Goal: Task Accomplishment & Management: Use online tool/utility

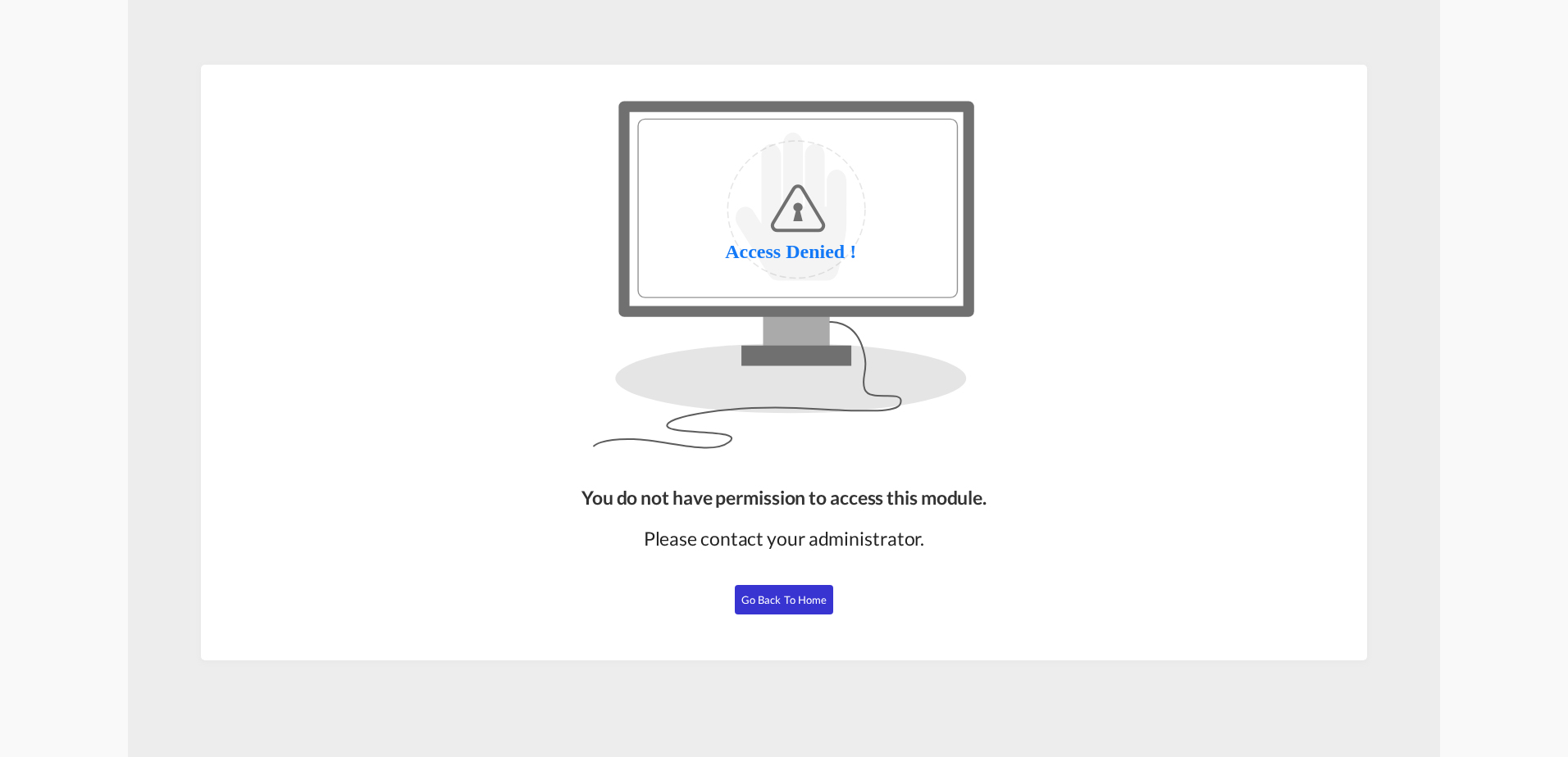
click at [749, 599] on span "Go Back to Home" at bounding box center [784, 600] width 86 height 13
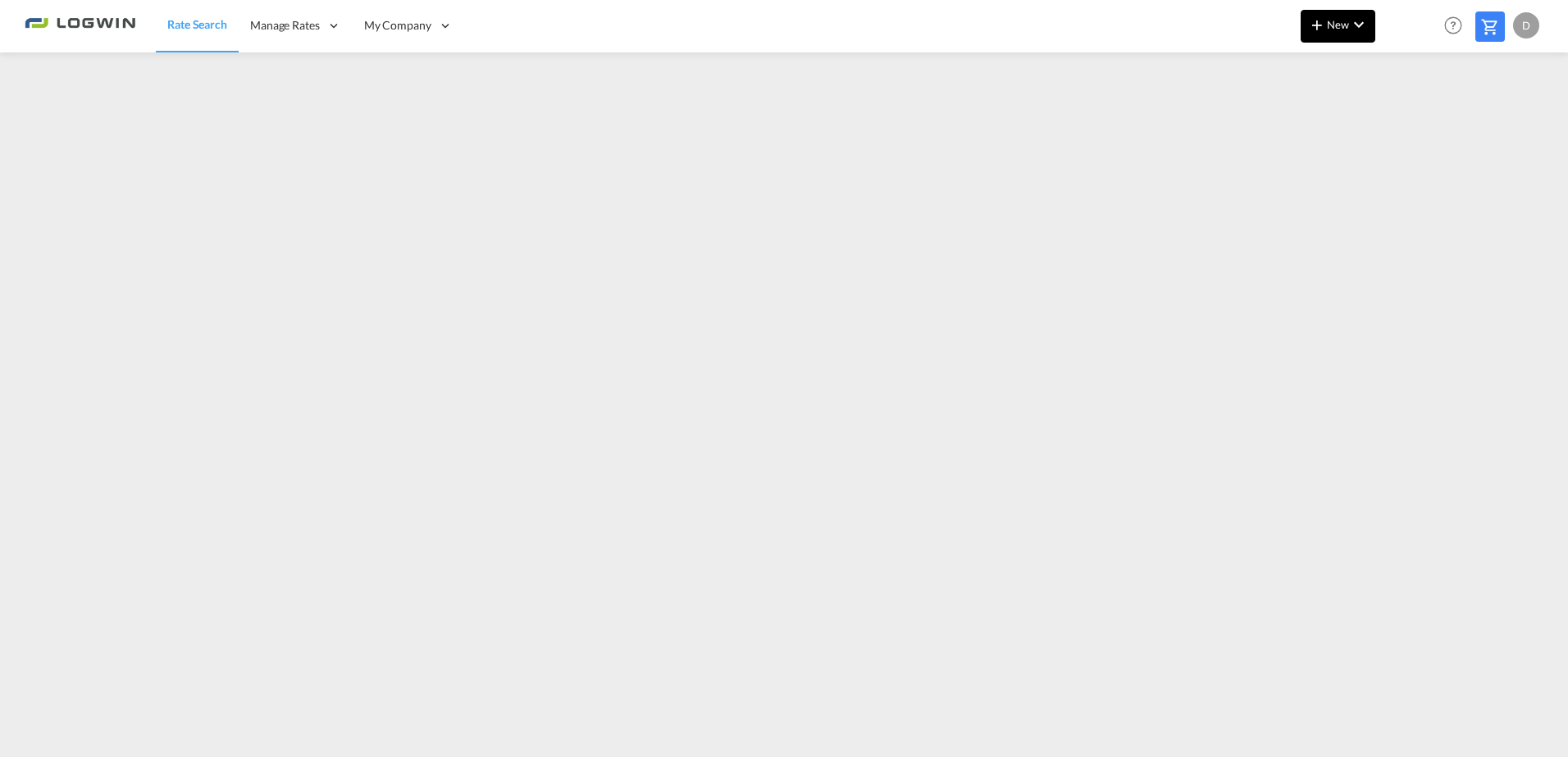
click at [1319, 29] on span "New" at bounding box center [1338, 24] width 61 height 13
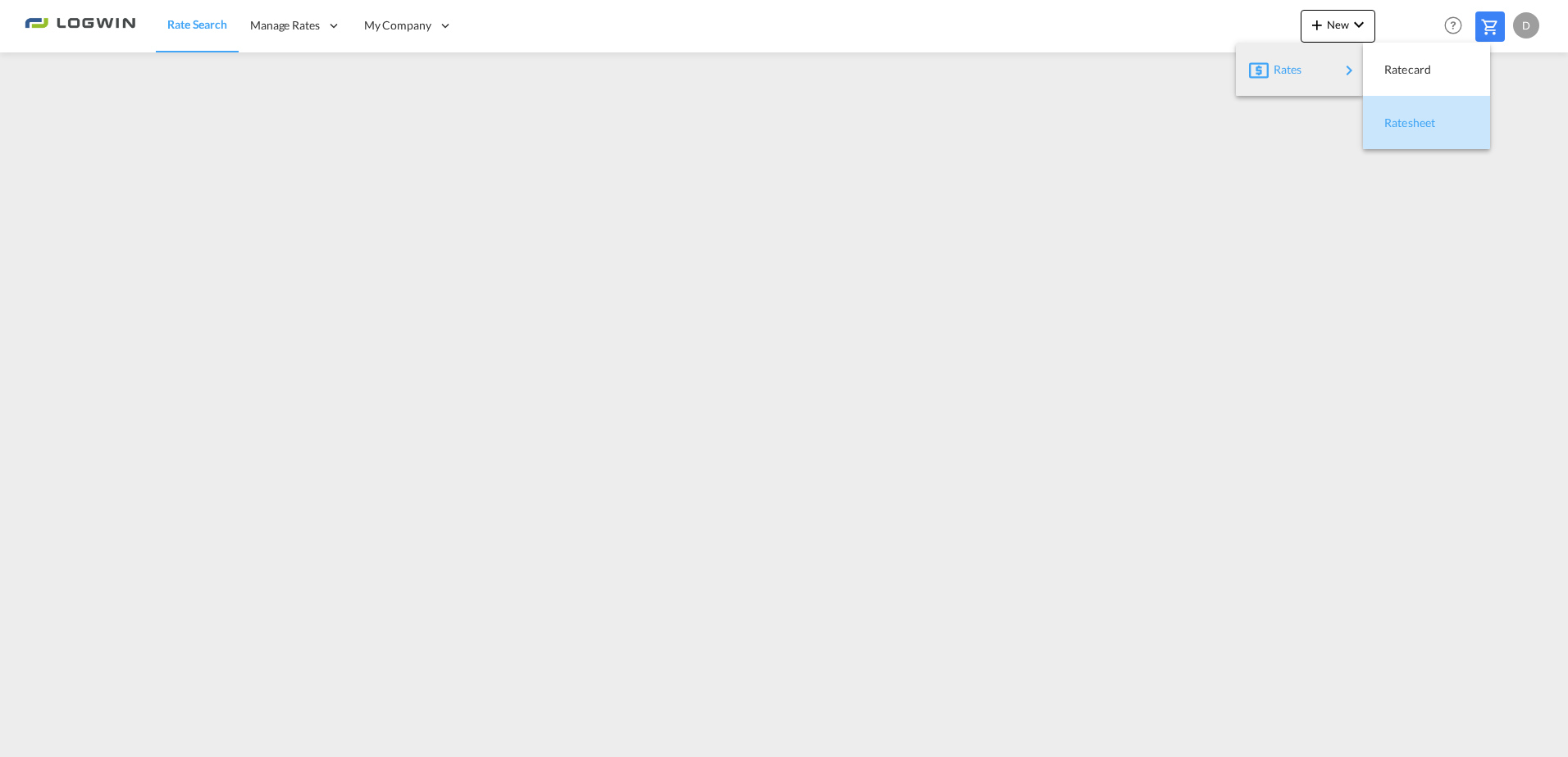
click at [1452, 122] on div "Ratesheet" at bounding box center [1426, 123] width 101 height 41
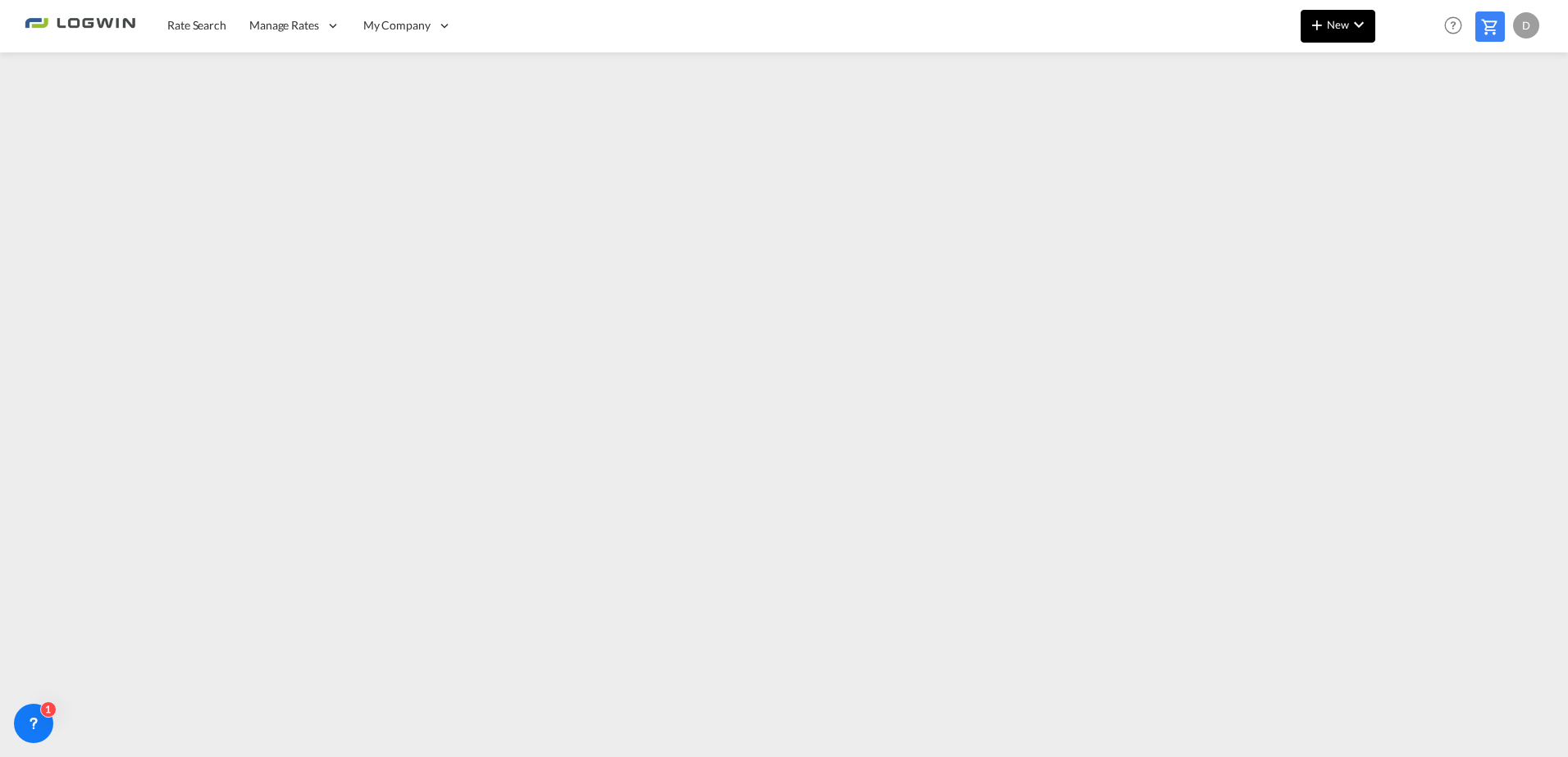
click at [1318, 21] on md-icon "icon-plus 400-fg" at bounding box center [1317, 25] width 20 height 20
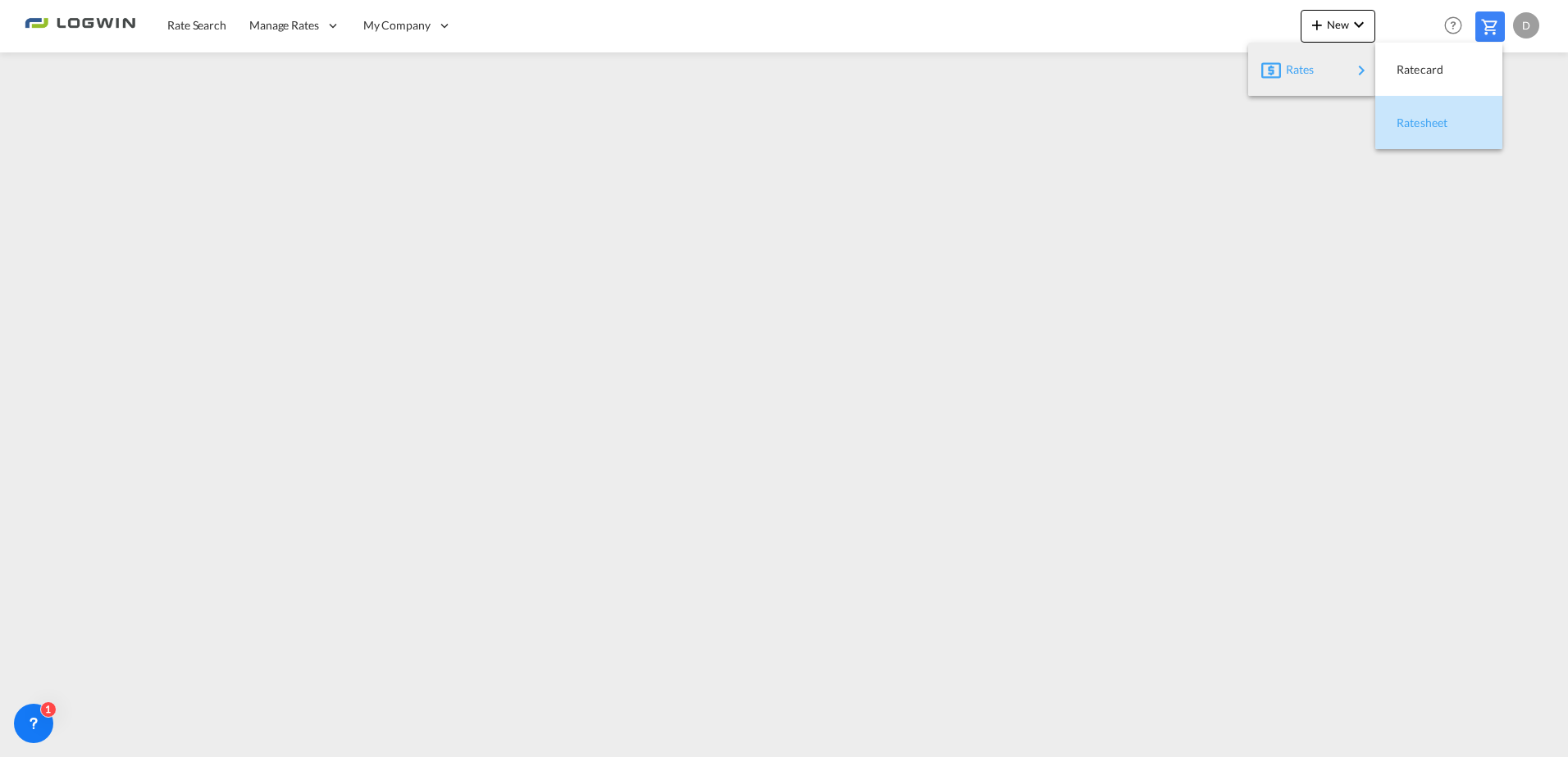
click at [1436, 131] on div "Ratesheet" at bounding box center [1427, 123] width 61 height 41
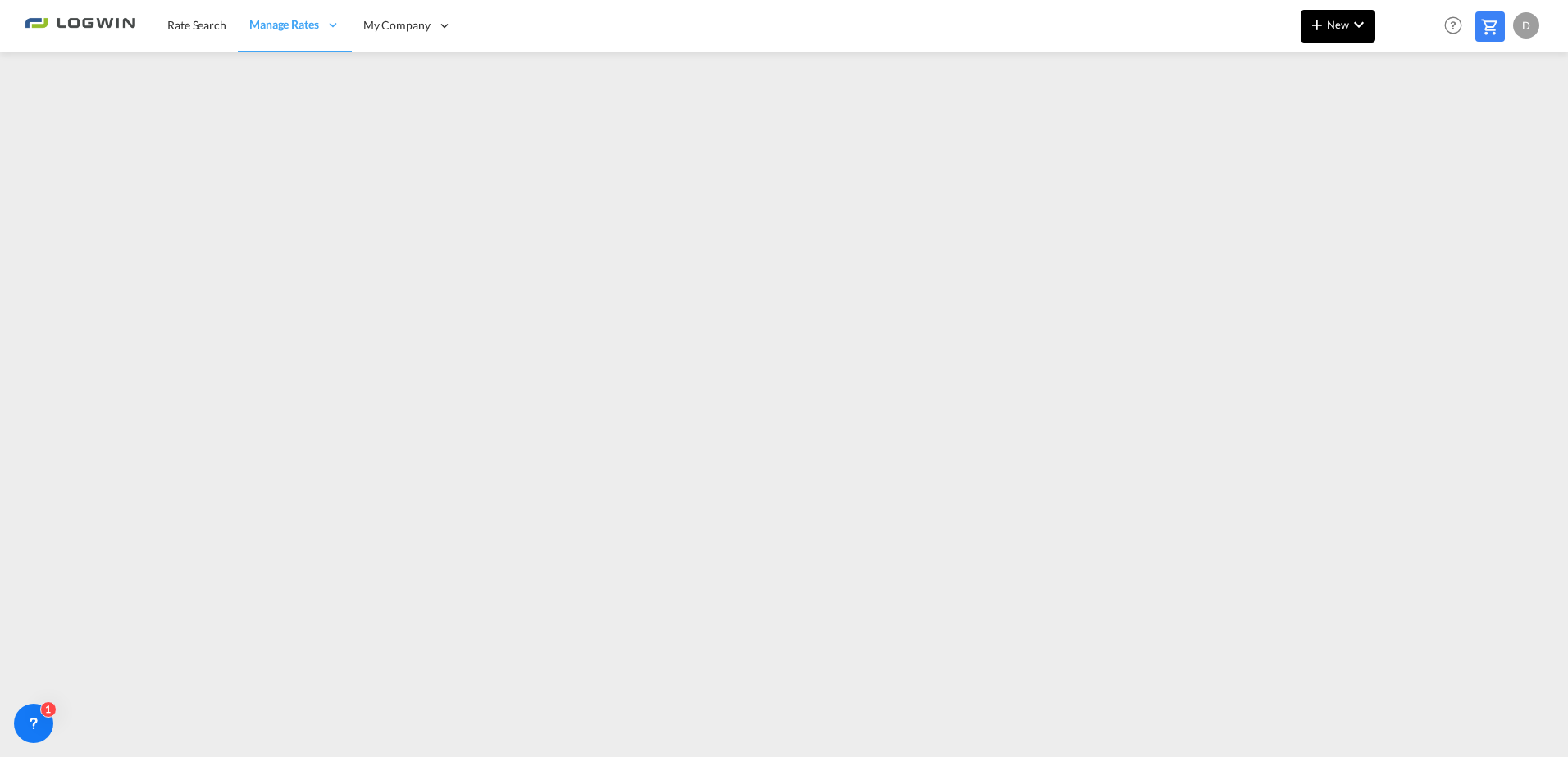
click at [1320, 27] on md-icon "icon-plus 400-fg" at bounding box center [1317, 25] width 20 height 20
click at [1411, 117] on span "Ratesheet" at bounding box center [1405, 123] width 18 height 33
click at [1345, 28] on span "New" at bounding box center [1338, 24] width 61 height 13
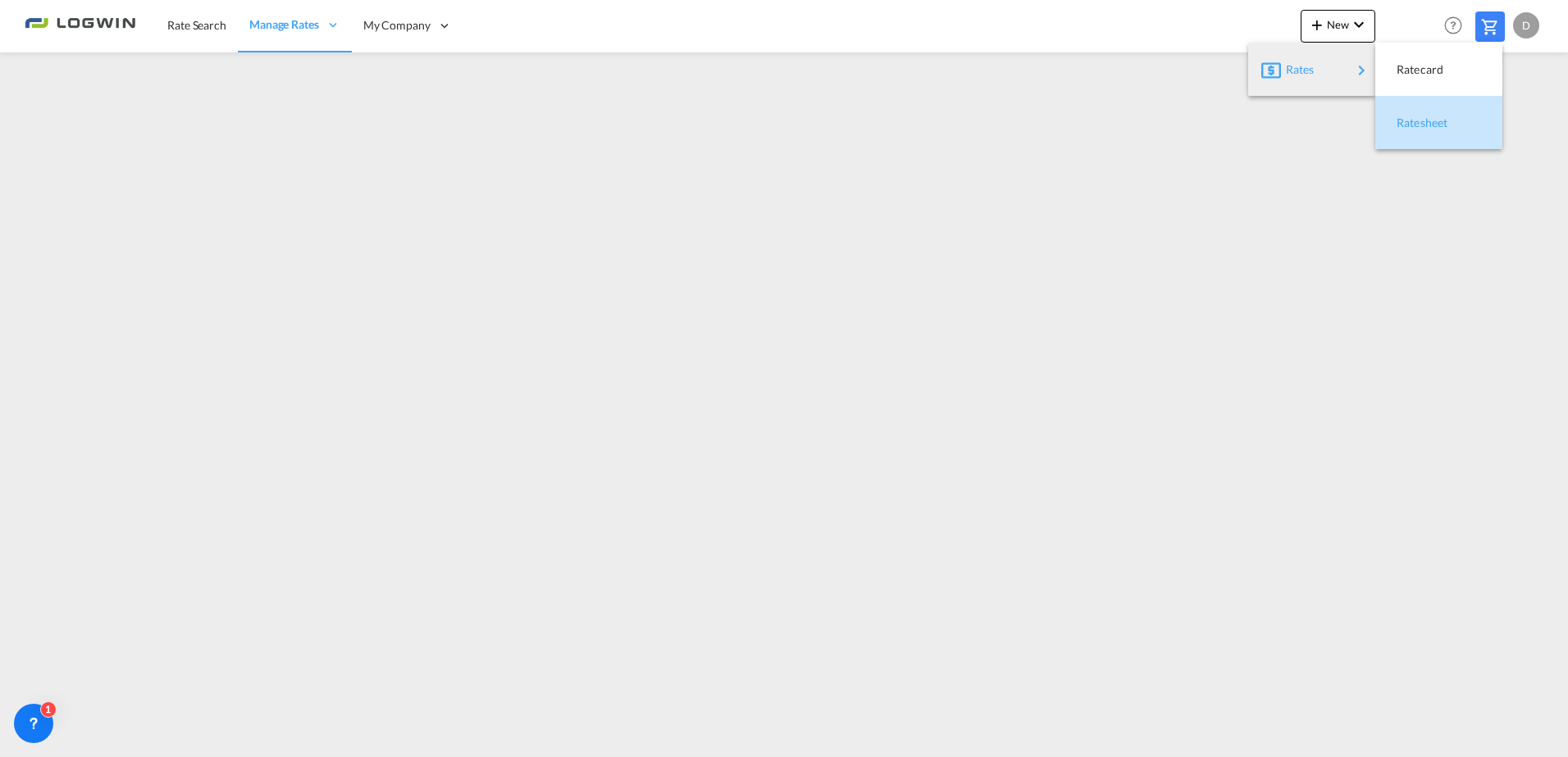
click at [1462, 129] on div "Ratesheet" at bounding box center [1438, 123] width 101 height 41
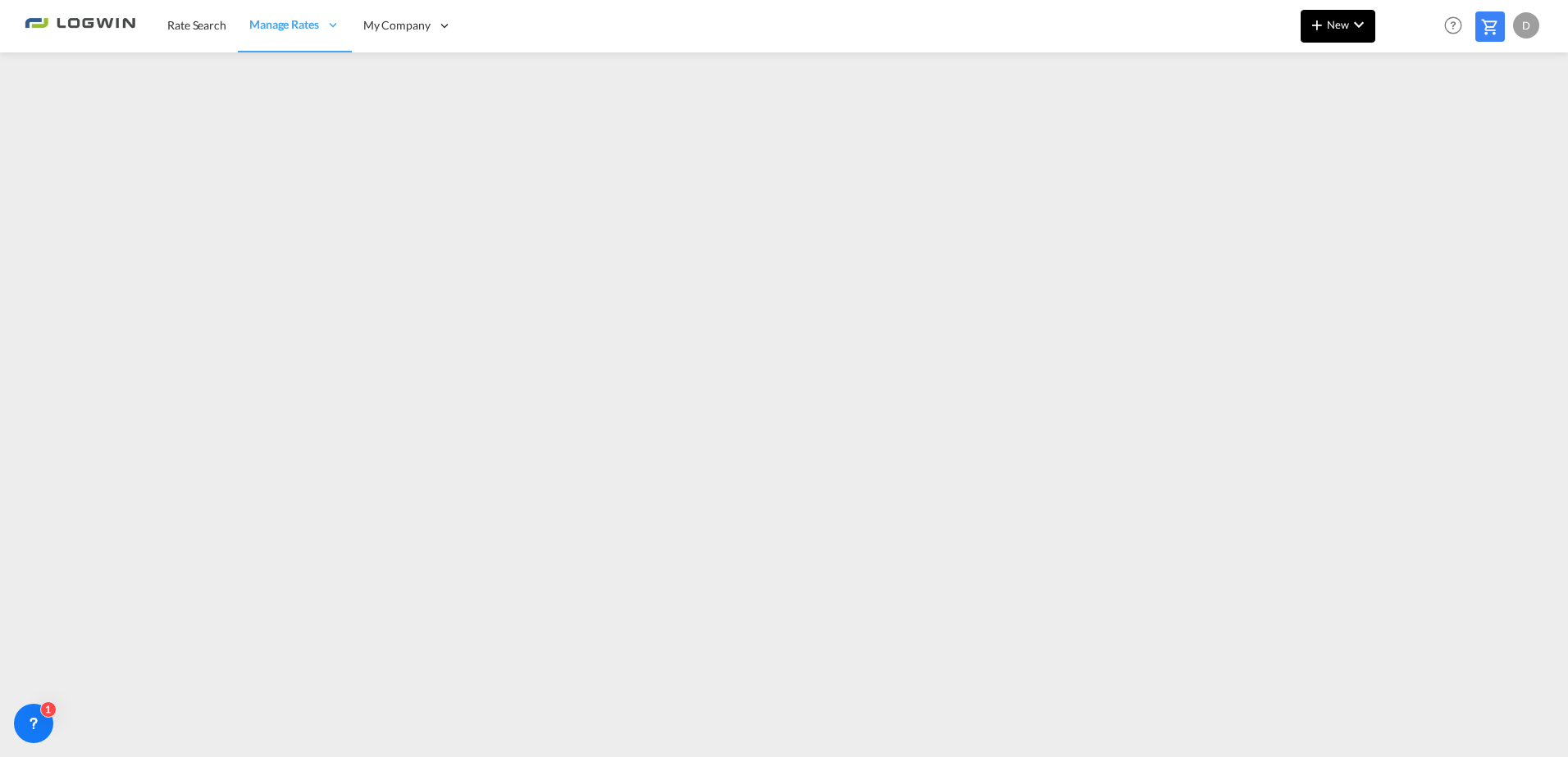
click at [1320, 24] on md-icon "icon-plus 400-fg" at bounding box center [1317, 25] width 20 height 20
click at [1471, 130] on div "Ratesheet" at bounding box center [1438, 123] width 101 height 41
click at [166, 22] on link "Rate Search" at bounding box center [197, 26] width 82 height 53
